Goal: Find specific page/section: Find specific page/section

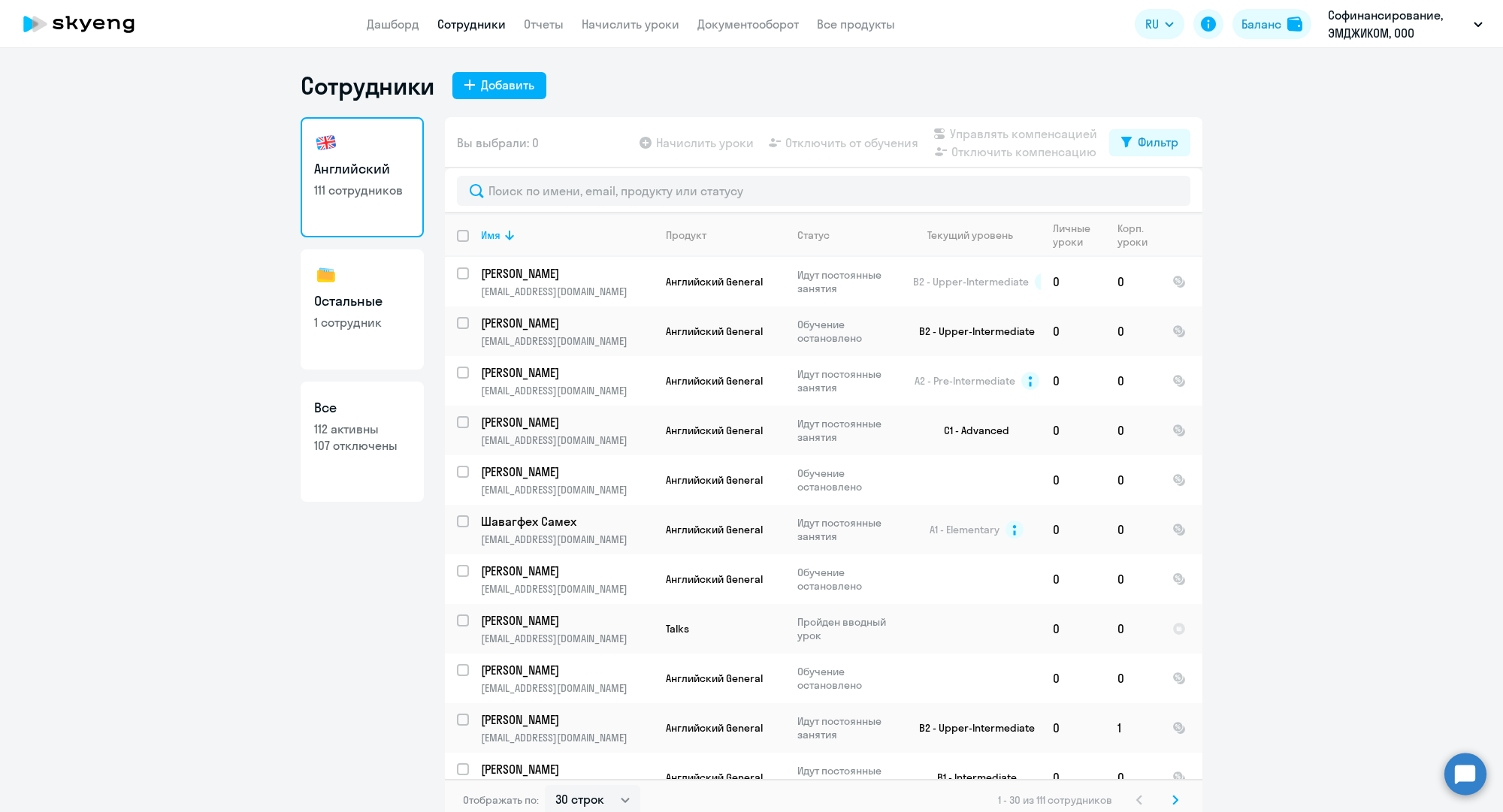
select select "30"
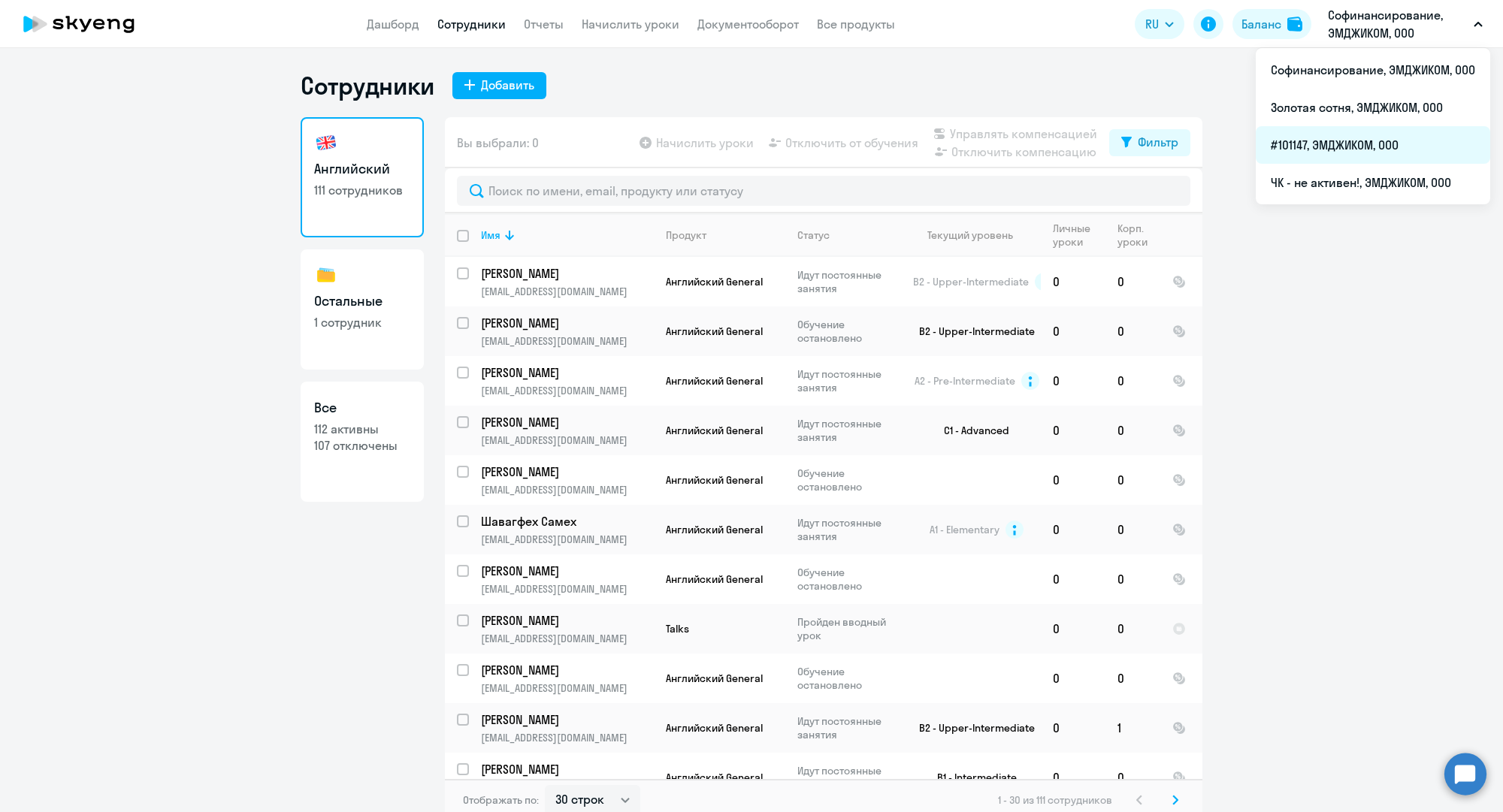
click at [1319, 145] on li "#101147, ЭМДЖИКОМ, ООО" at bounding box center [1373, 145] width 235 height 37
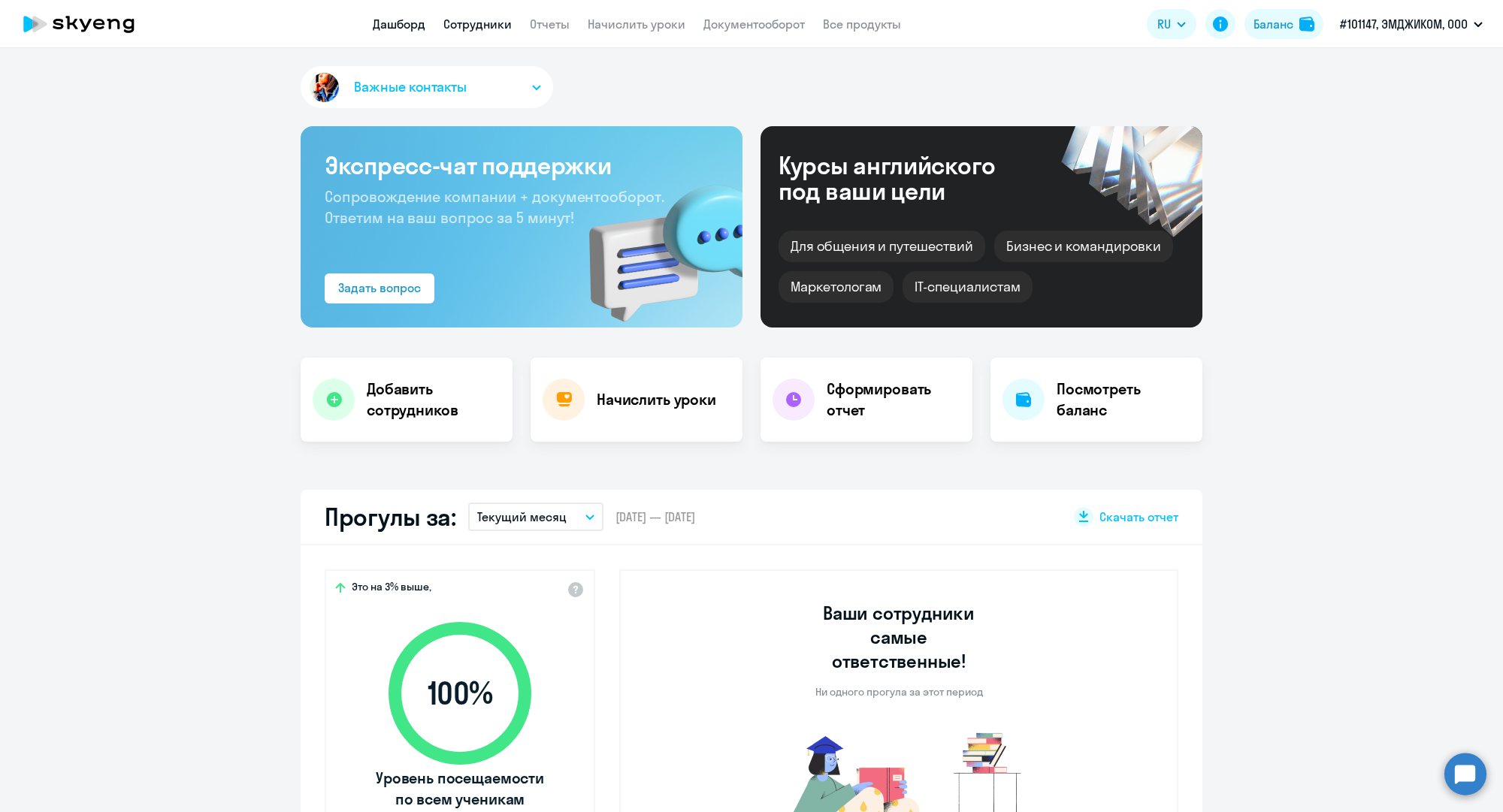
click at [468, 30] on link "Сотрудники" at bounding box center [477, 24] width 69 height 15
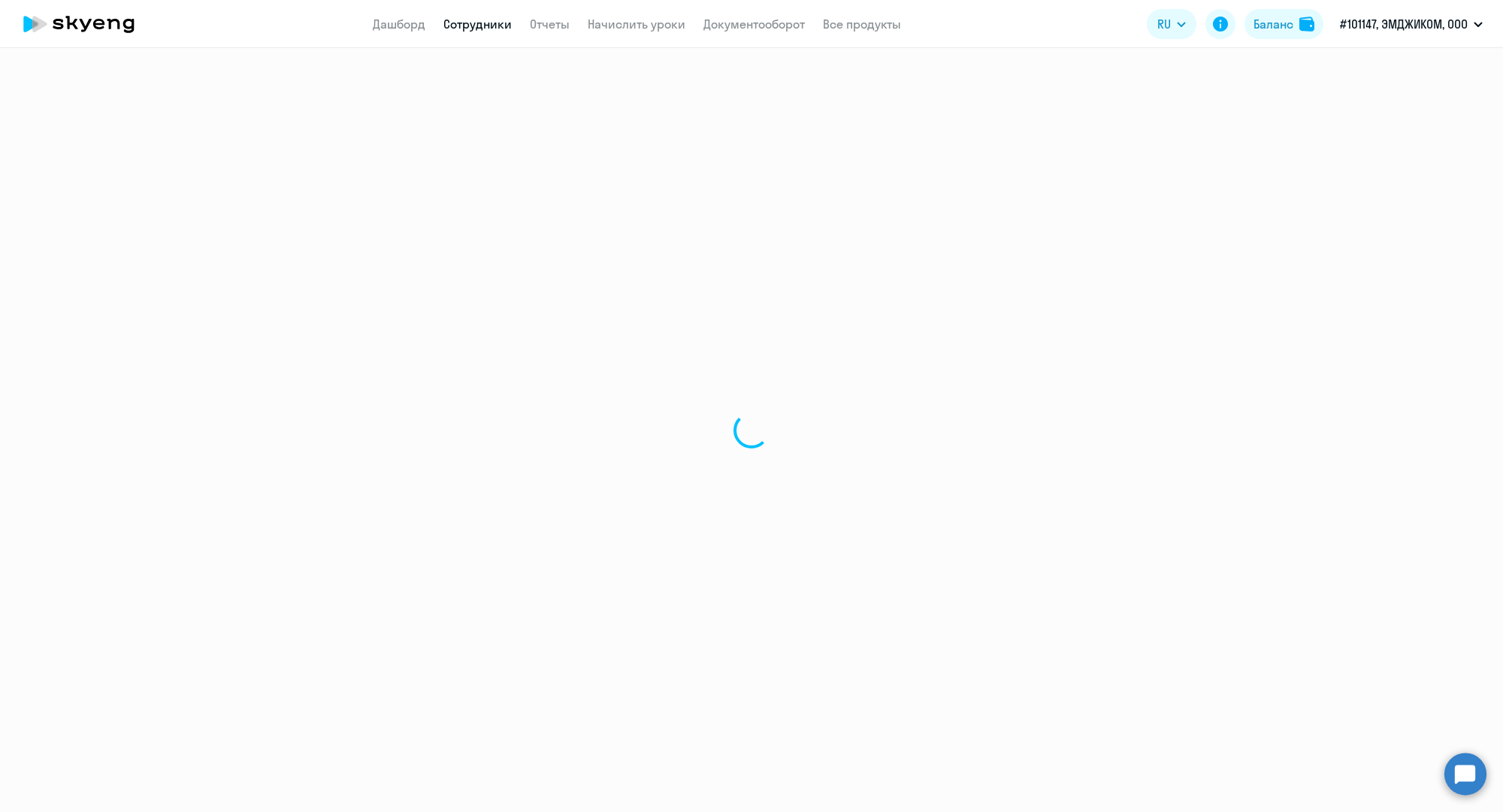
select select "30"
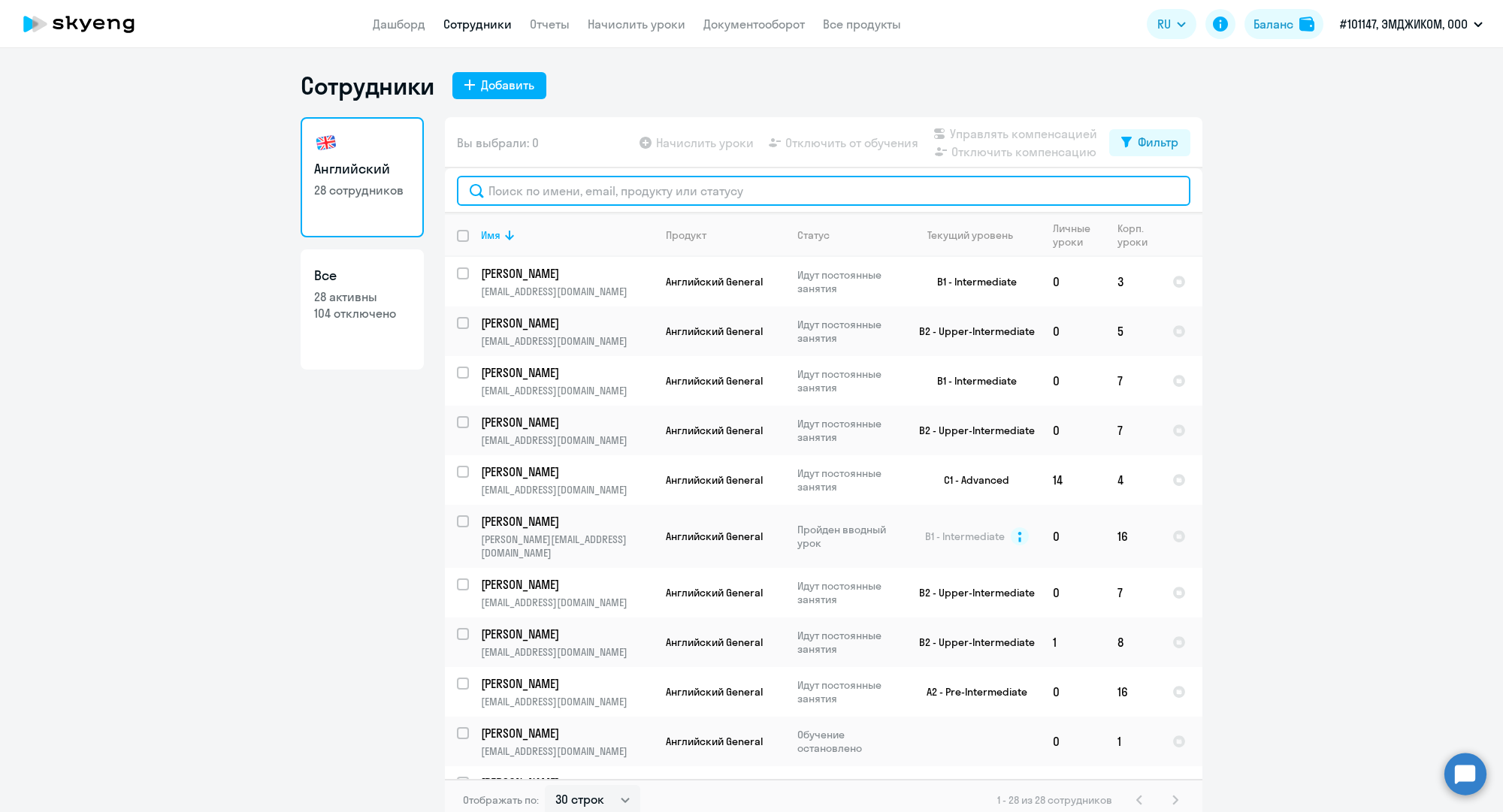
click at [553, 190] on input "text" at bounding box center [823, 190] width 733 height 30
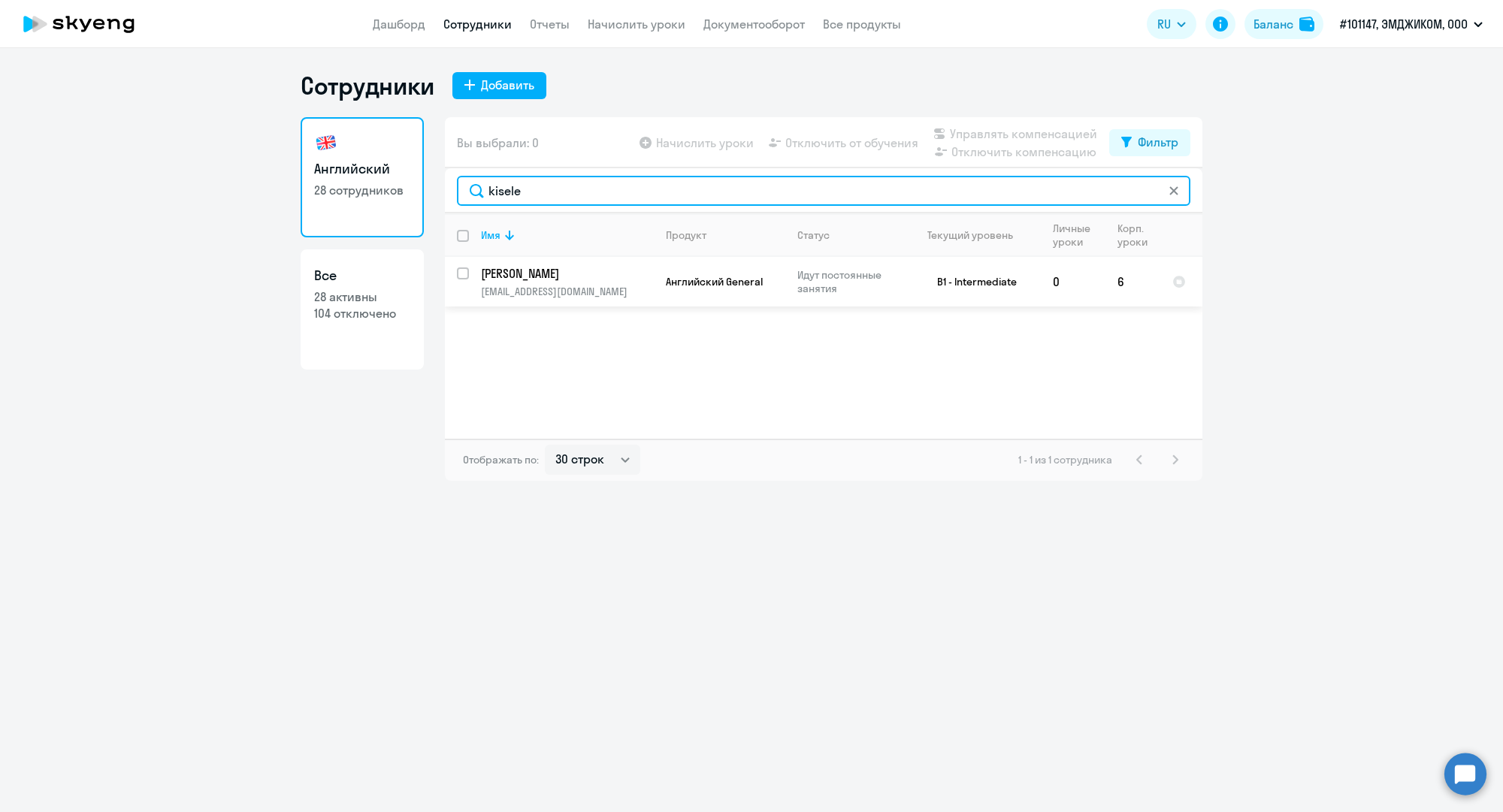
type input "kisele"
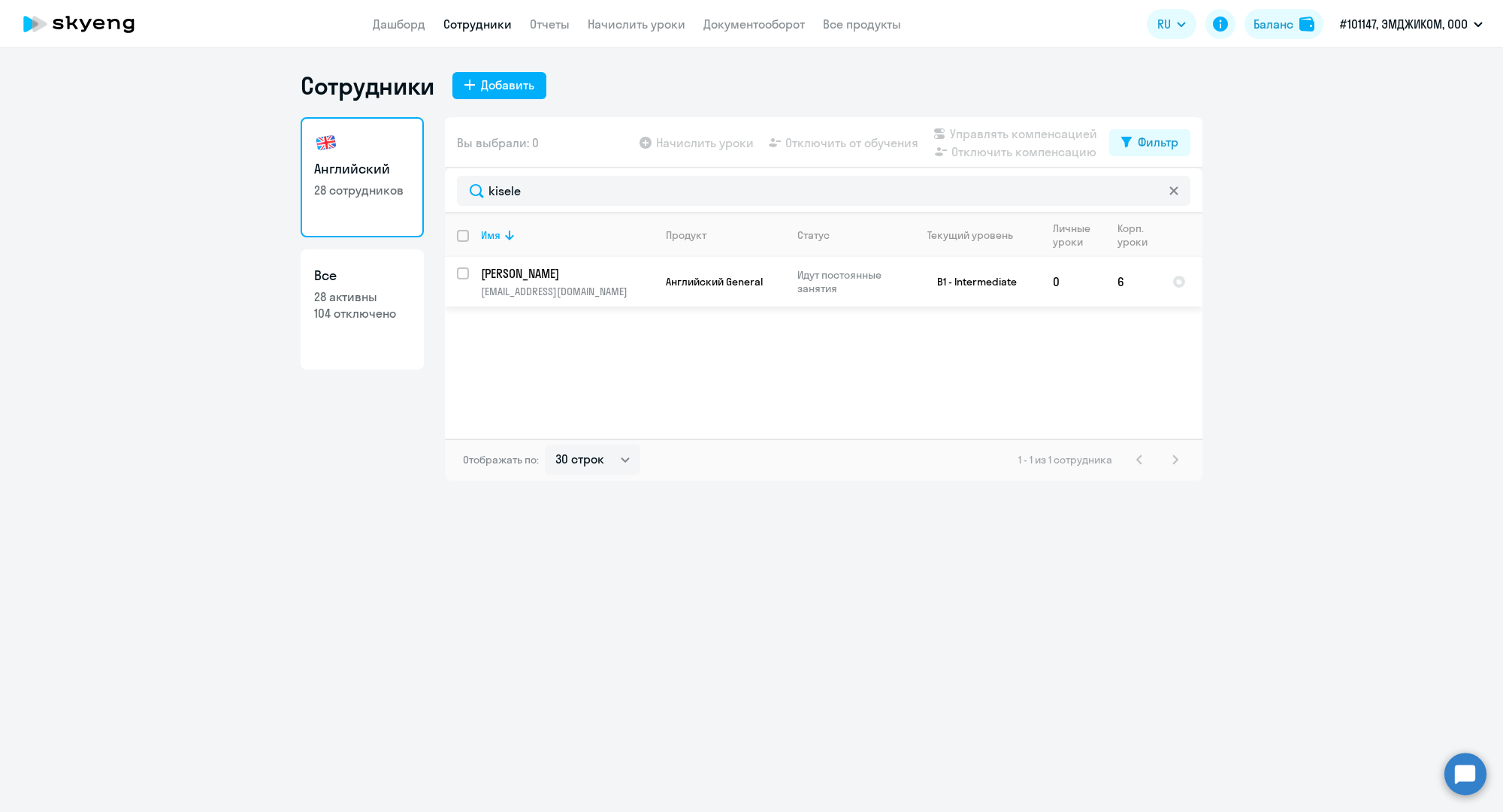
click at [654, 282] on td "Английский General" at bounding box center [720, 282] width 132 height 49
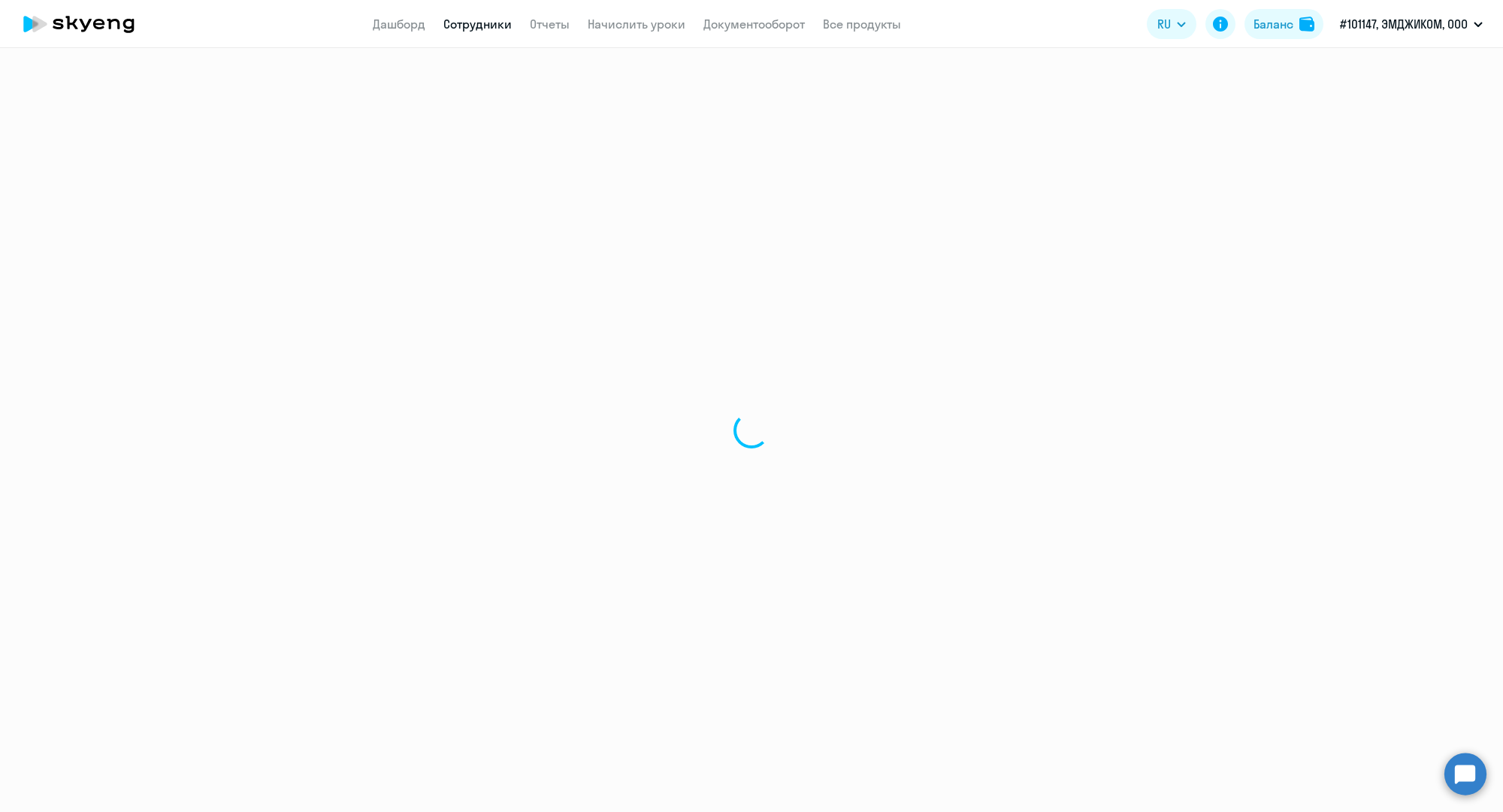
select select "english"
